Goal: Transaction & Acquisition: Obtain resource

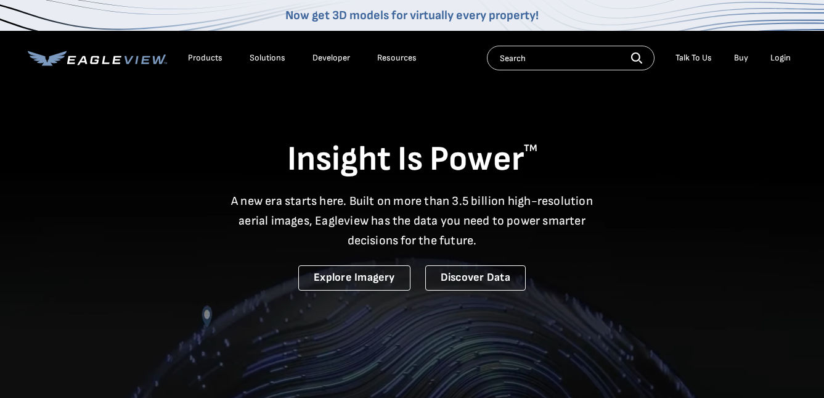
click at [778, 60] on div "Login" at bounding box center [780, 57] width 20 height 11
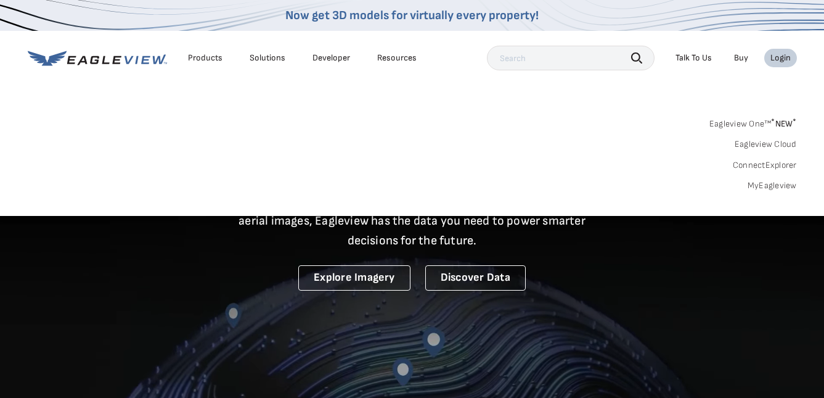
click at [780, 62] on div "Login" at bounding box center [780, 57] width 20 height 11
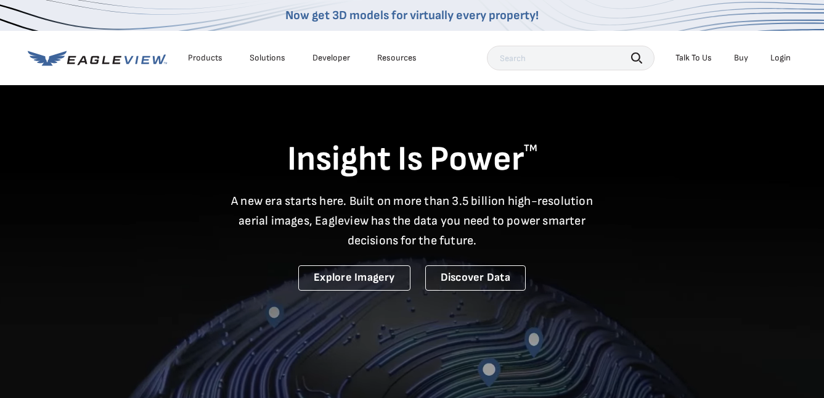
click at [780, 57] on div "Login" at bounding box center [780, 57] width 20 height 11
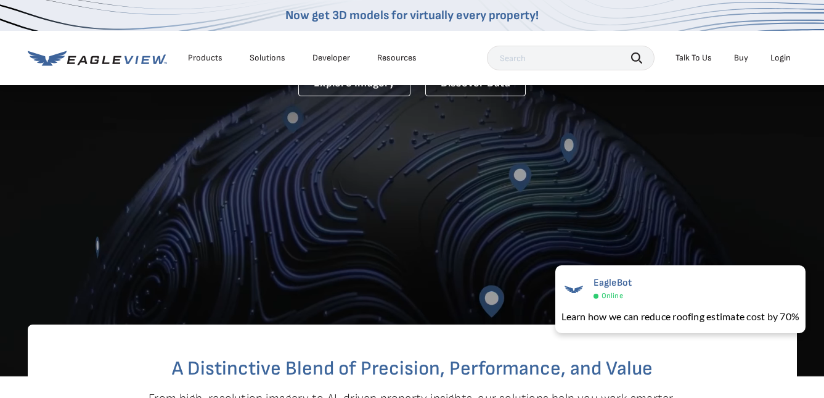
scroll to position [185, 0]
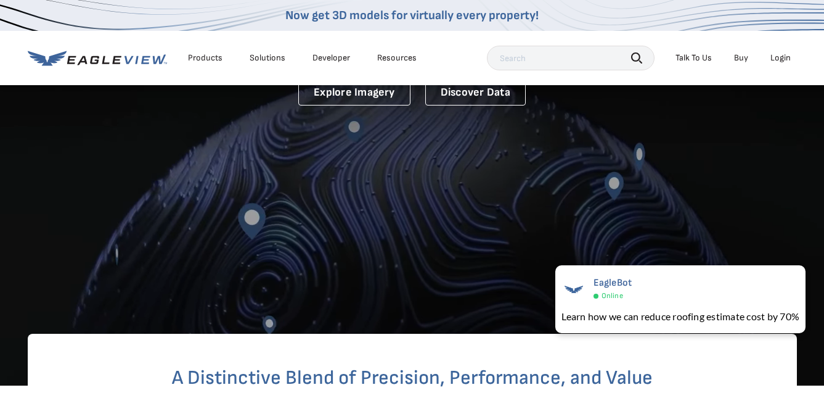
click at [783, 60] on div "Login" at bounding box center [780, 57] width 20 height 11
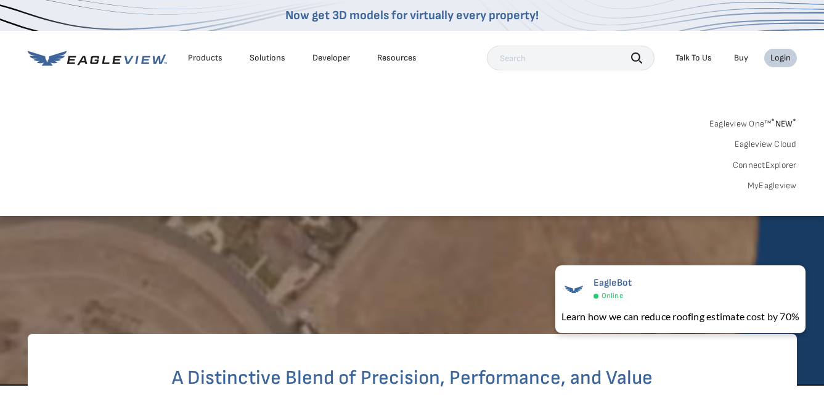
click at [754, 126] on link "Eagleview One™ * NEW *" at bounding box center [753, 122] width 88 height 14
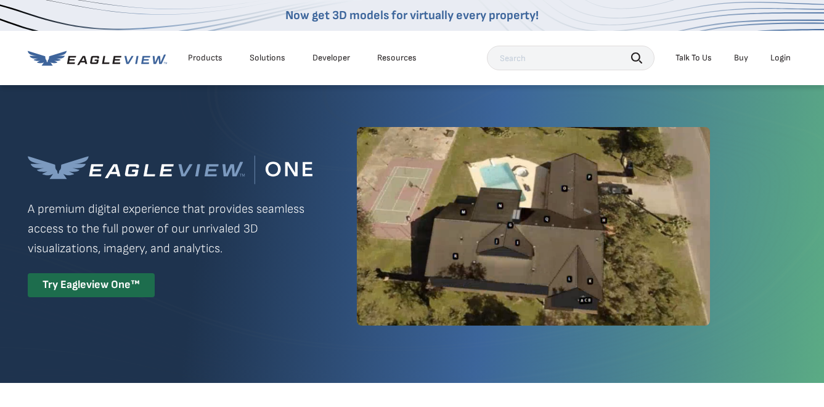
click at [783, 59] on div "Login" at bounding box center [780, 57] width 20 height 11
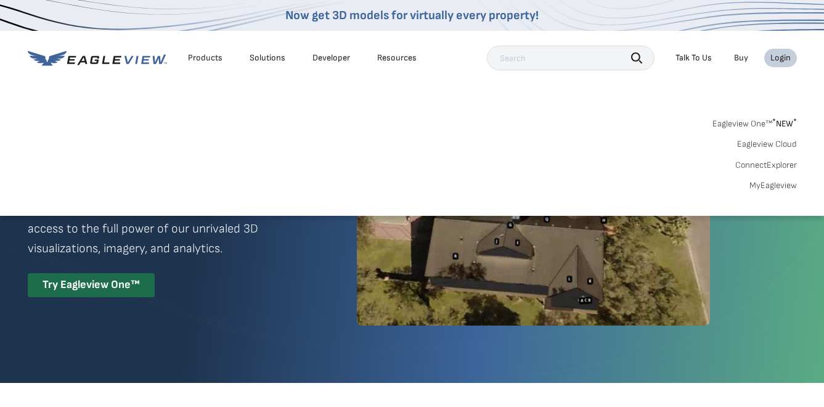
click at [773, 184] on link "MyEagleview" at bounding box center [772, 185] width 47 height 11
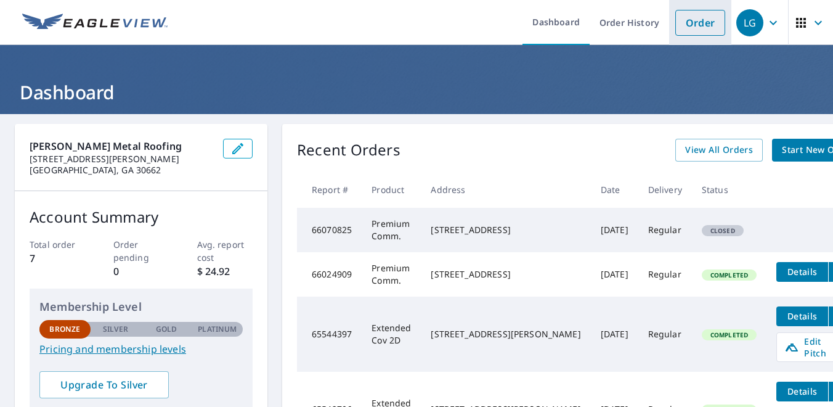
click at [698, 24] on link "Order" at bounding box center [700, 23] width 50 height 26
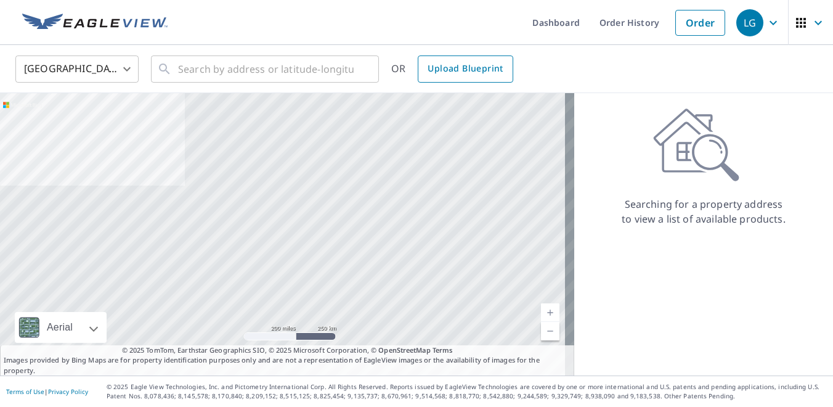
click at [455, 73] on span "Upload Blueprint" at bounding box center [465, 68] width 75 height 15
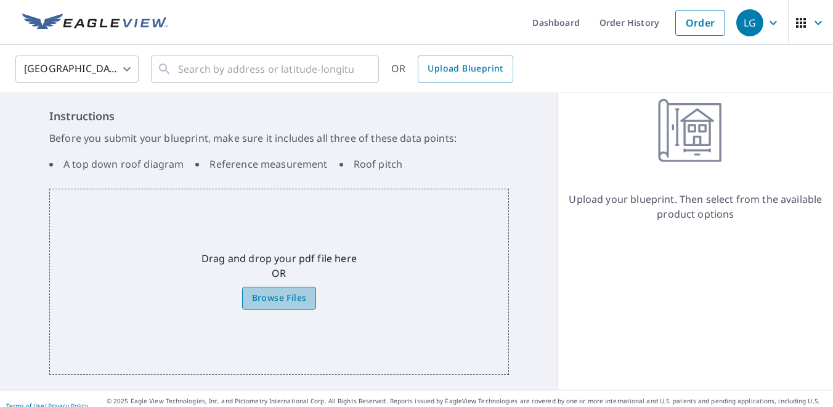
click at [276, 295] on span "Browse Files" at bounding box center [279, 297] width 55 height 15
click at [0, 0] on input "Browse Files" at bounding box center [0, 0] width 0 height 0
